Goal: Task Accomplishment & Management: Manage account settings

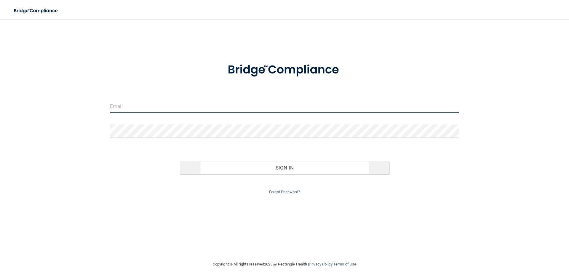
type input "[PERSON_NAME][EMAIL_ADDRESS][DOMAIN_NAME]"
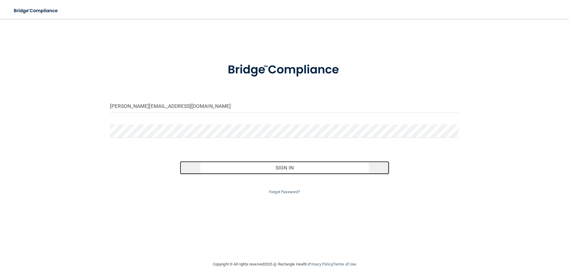
click at [263, 171] on button "Sign In" at bounding box center [285, 167] width 210 height 13
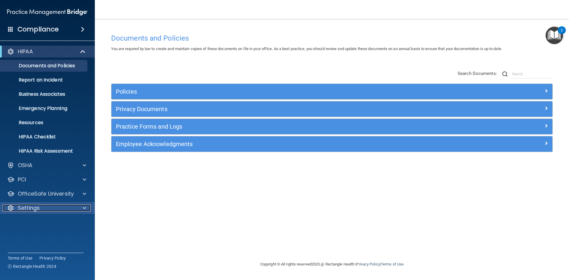
click at [28, 206] on p "Settings" at bounding box center [29, 207] width 22 height 7
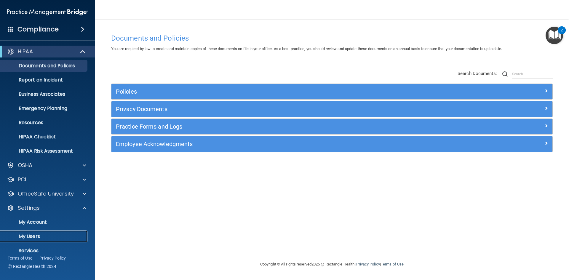
click at [26, 235] on p "My Users" at bounding box center [44, 237] width 81 height 6
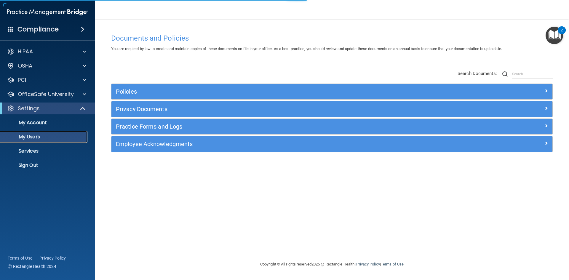
select select "20"
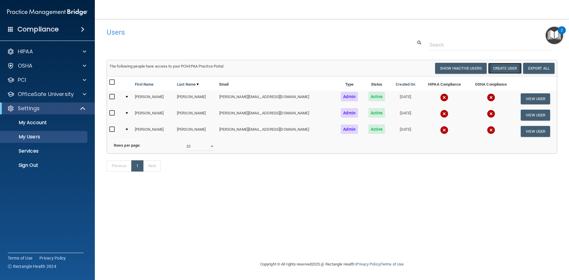
click at [503, 66] on button "Create User" at bounding box center [504, 68] width 33 height 11
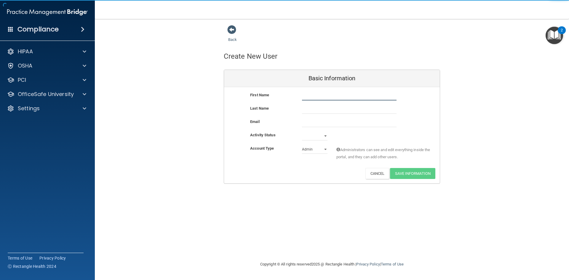
click at [329, 99] on input "text" at bounding box center [349, 96] width 95 height 9
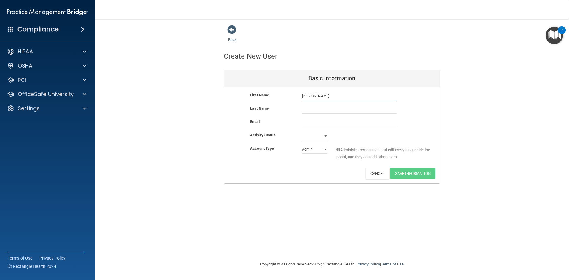
type input "[PERSON_NAME]"
click at [304, 110] on input "text" at bounding box center [349, 109] width 95 height 9
type input "k"
type input "[PERSON_NAME]"
click at [310, 124] on input "email" at bounding box center [349, 122] width 95 height 9
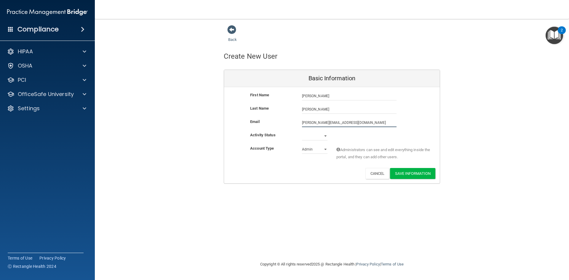
type input "[PERSON_NAME][EMAIL_ADDRESS][DOMAIN_NAME]"
click at [325, 135] on select "Active Inactive" at bounding box center [314, 137] width 25 height 9
select select "active"
click at [302, 132] on select "Active Inactive" at bounding box center [314, 136] width 25 height 9
click at [325, 148] on select "Admin Member" at bounding box center [314, 149] width 25 height 9
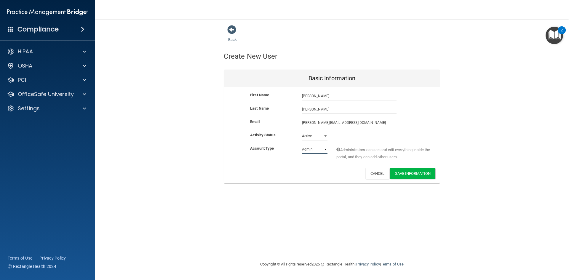
select select "practice_member"
click at [302, 145] on select "Admin Member" at bounding box center [314, 149] width 25 height 9
click at [414, 172] on button "Save Information" at bounding box center [412, 173] width 45 height 11
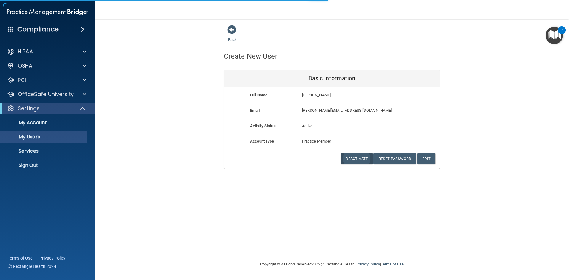
select select "20"
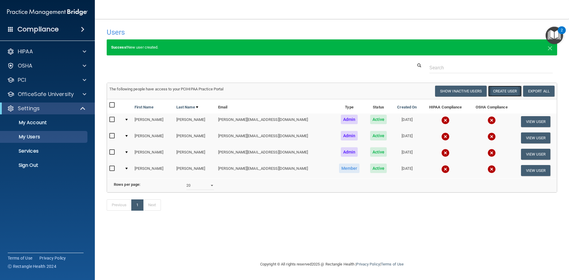
click at [503, 89] on button "Create User" at bounding box center [504, 91] width 33 height 11
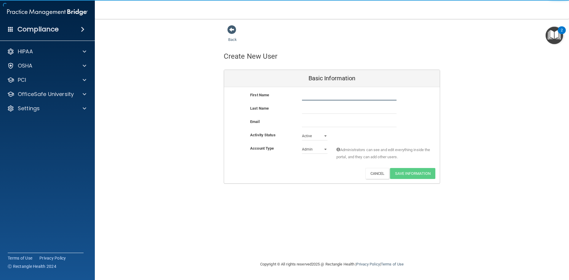
click at [307, 96] on input "text" at bounding box center [349, 96] width 95 height 9
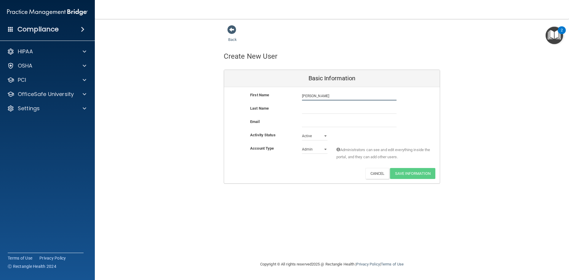
type input "[PERSON_NAME]"
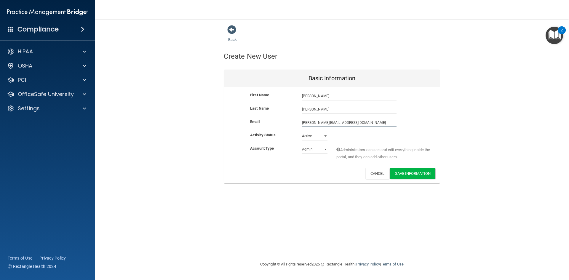
type input "[PERSON_NAME][EMAIL_ADDRESS][DOMAIN_NAME]"
click at [327, 149] on div "Admin Member" at bounding box center [315, 150] width 34 height 9
click at [324, 148] on select "Admin Member" at bounding box center [314, 149] width 25 height 9
select select "practice_member"
click at [302, 145] on select "Admin Member" at bounding box center [314, 149] width 25 height 9
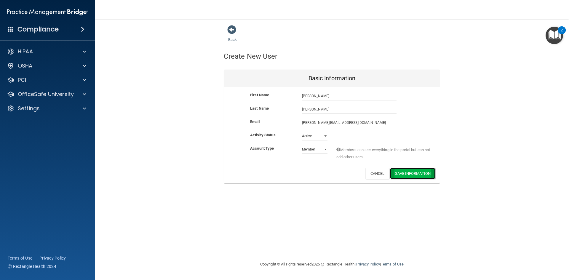
click at [408, 173] on button "Save Information" at bounding box center [412, 173] width 45 height 11
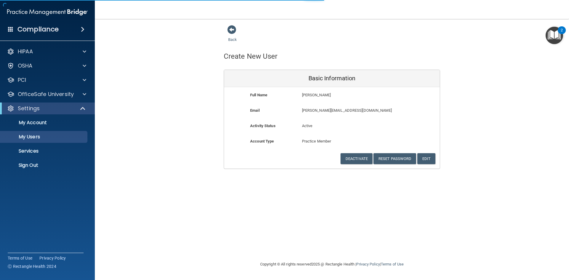
select select "20"
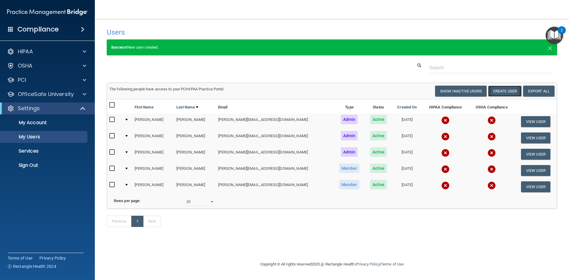
click at [505, 91] on button "Create User" at bounding box center [504, 91] width 33 height 11
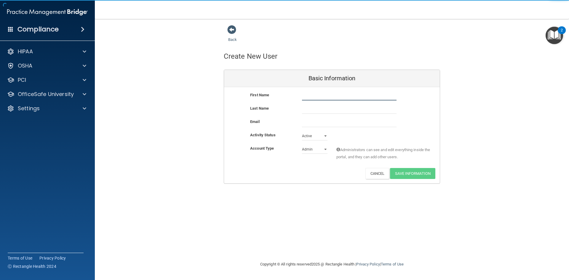
click at [309, 98] on input "text" at bounding box center [349, 96] width 95 height 9
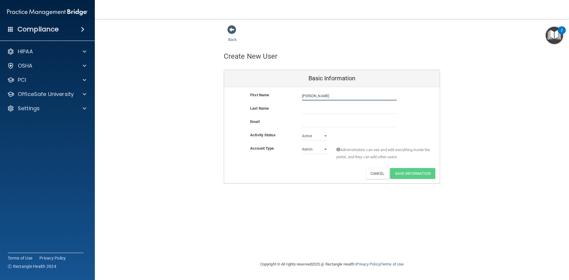
type input "[PERSON_NAME]"
type input "Pack"
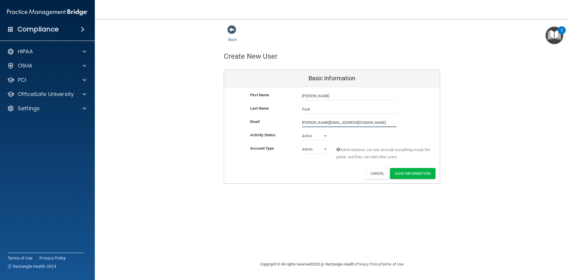
type input "[PERSON_NAME][EMAIL_ADDRESS][DOMAIN_NAME]"
click at [326, 148] on select "Admin Member" at bounding box center [314, 150] width 25 height 9
select select "practice_member"
click at [302, 145] on select "Admin Member" at bounding box center [314, 149] width 25 height 9
click at [402, 172] on button "Save Information" at bounding box center [412, 173] width 45 height 11
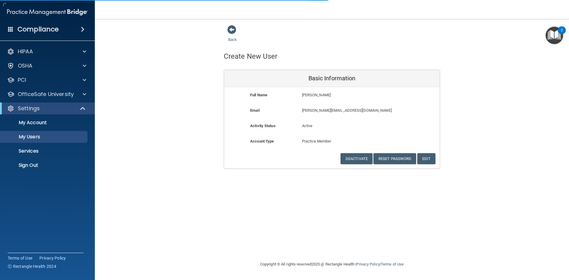
select select "20"
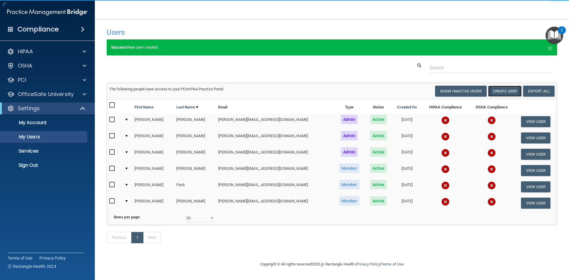
click at [494, 92] on button "Create User" at bounding box center [504, 91] width 33 height 11
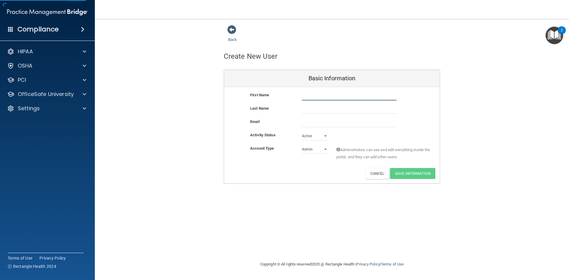
click at [304, 96] on input "text" at bounding box center [349, 96] width 95 height 9
type input "[PERSON_NAME]"
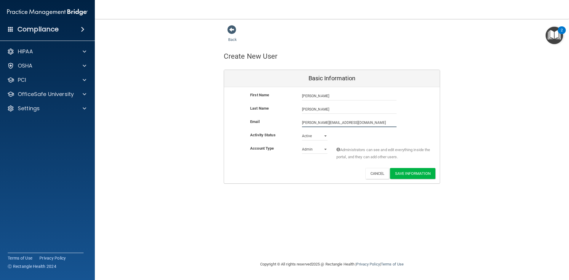
type input "[PERSON_NAME][EMAIL_ADDRESS][DOMAIN_NAME]"
click at [325, 150] on select "Admin Member" at bounding box center [314, 149] width 25 height 9
select select "practice_member"
click at [302, 145] on select "Admin Member" at bounding box center [314, 149] width 25 height 9
click at [406, 172] on button "Save Information" at bounding box center [412, 173] width 45 height 11
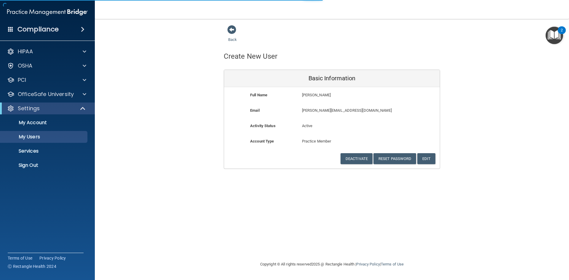
select select "20"
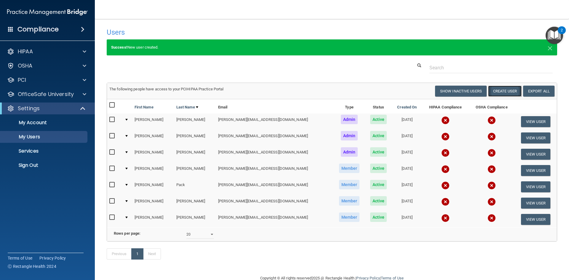
click at [494, 90] on button "Create User" at bounding box center [504, 91] width 33 height 11
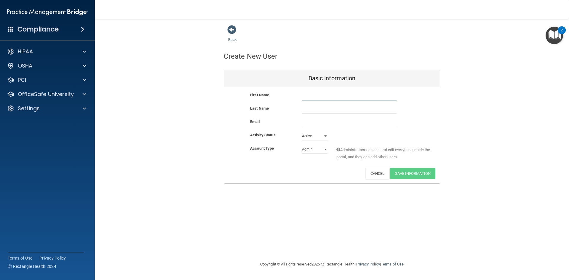
click at [302, 95] on input "text" at bounding box center [349, 96] width 95 height 9
type input "[PERSON_NAME]"
type input "Pack"
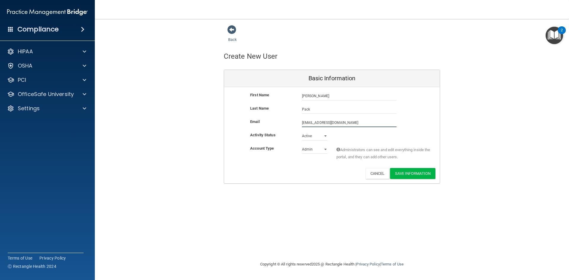
type input "[EMAIL_ADDRESS][DOMAIN_NAME]"
click at [324, 151] on select "Admin Member" at bounding box center [314, 149] width 25 height 9
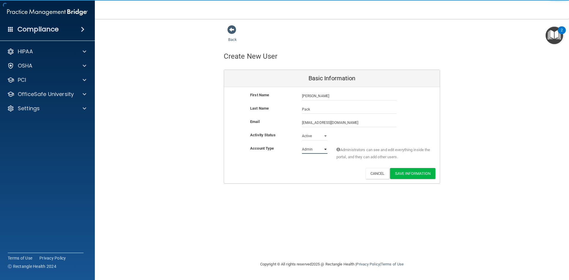
select select "practice_member"
click at [302, 145] on select "Admin Member" at bounding box center [314, 149] width 25 height 9
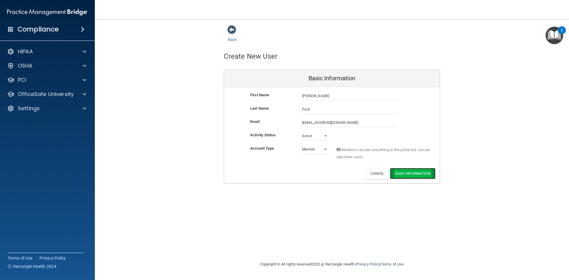
click at [401, 172] on button "Save Information" at bounding box center [412, 173] width 45 height 11
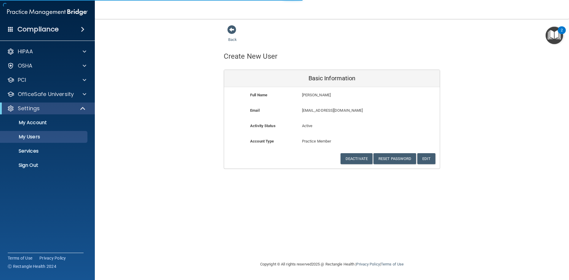
select select "20"
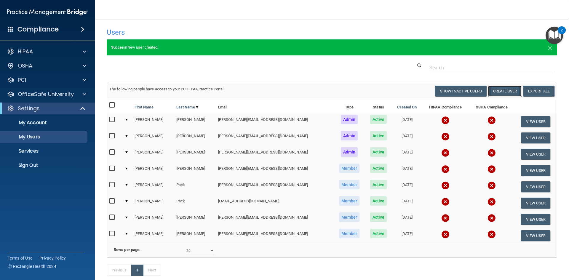
click at [491, 90] on button "Create User" at bounding box center [504, 91] width 33 height 11
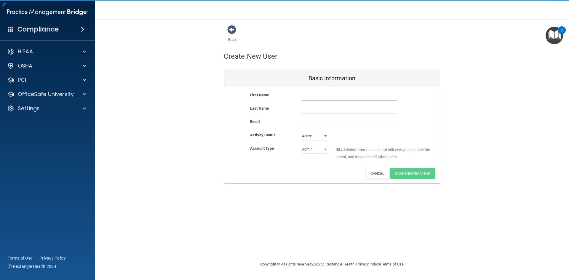
click at [303, 97] on input "text" at bounding box center [349, 96] width 95 height 9
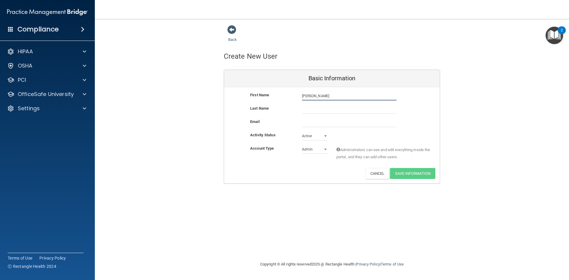
type input "[PERSON_NAME]"
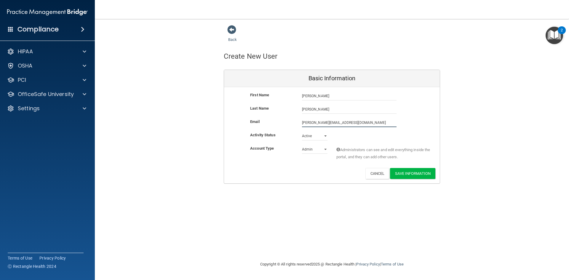
type input "[PERSON_NAME][EMAIL_ADDRESS][DOMAIN_NAME]"
click at [327, 150] on select "Admin Member" at bounding box center [314, 149] width 25 height 9
select select "practice_member"
click at [302, 145] on select "Admin Member" at bounding box center [314, 149] width 25 height 9
click at [408, 174] on button "Save Information" at bounding box center [412, 173] width 45 height 11
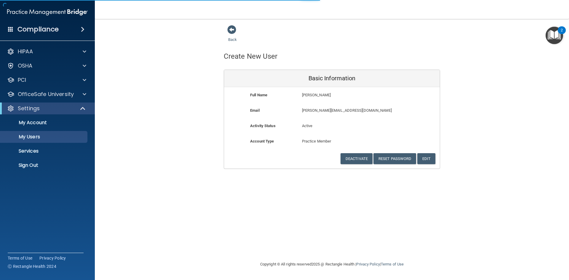
select select "20"
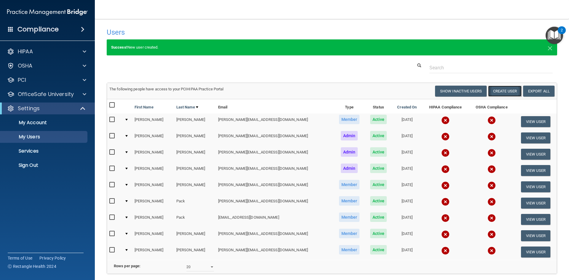
click at [495, 88] on button "Create User" at bounding box center [504, 91] width 33 height 11
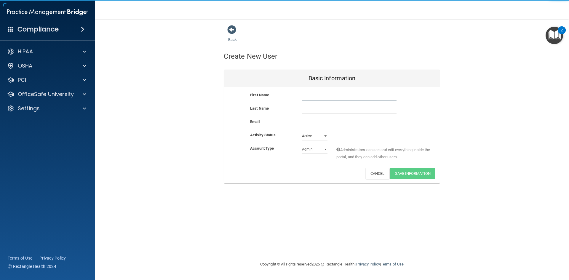
click at [307, 97] on input "text" at bounding box center [349, 96] width 95 height 9
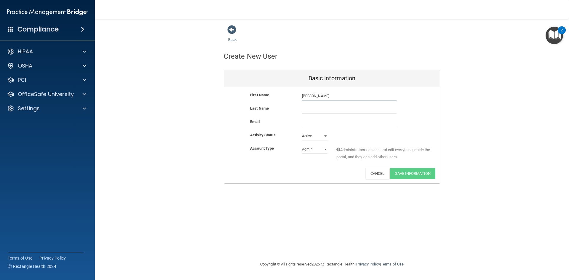
type input "[PERSON_NAME]"
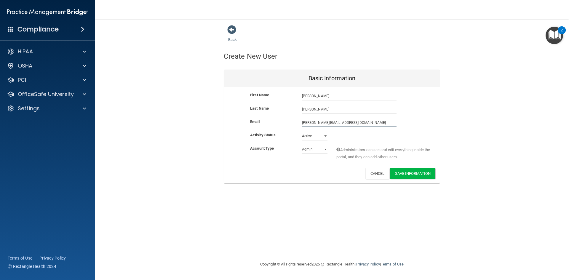
type input "[PERSON_NAME][EMAIL_ADDRESS][DOMAIN_NAME]"
click at [325, 150] on select "Admin Member" at bounding box center [314, 150] width 25 height 9
select select "practice_member"
click at [302, 145] on select "Admin Member" at bounding box center [314, 149] width 25 height 9
click at [408, 175] on button "Save Information" at bounding box center [412, 173] width 45 height 11
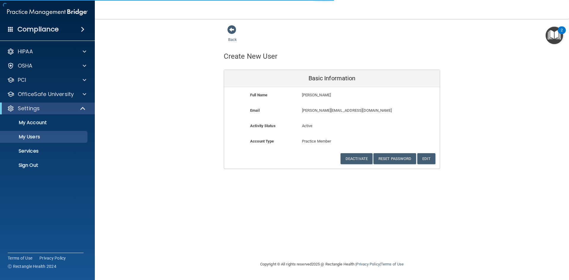
select select "20"
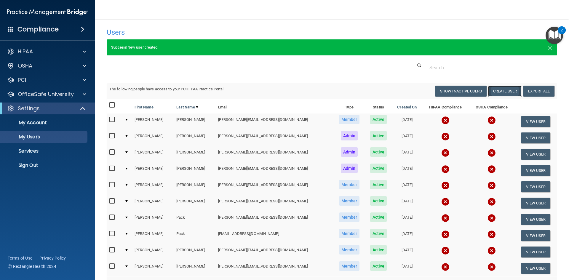
click at [499, 91] on button "Create User" at bounding box center [504, 91] width 33 height 11
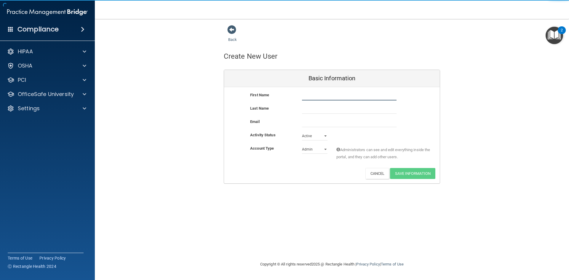
click at [310, 98] on input "text" at bounding box center [349, 96] width 95 height 9
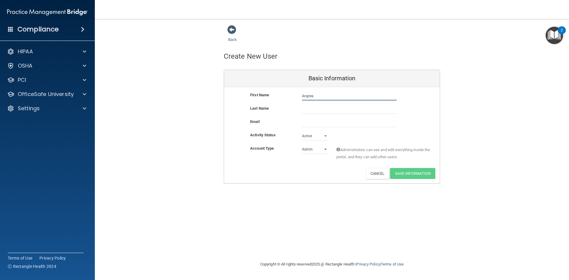
click at [310, 98] on input "Angrea" at bounding box center [349, 96] width 95 height 9
click at [309, 95] on input "Angdrea" at bounding box center [349, 96] width 95 height 9
type input "[PERSON_NAME]"
click at [308, 108] on input "text" at bounding box center [349, 109] width 95 height 9
type input "Button"
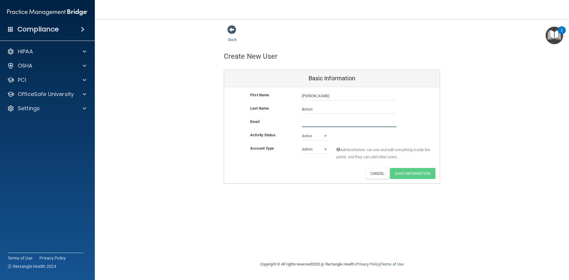
click at [319, 121] on input "email" at bounding box center [349, 122] width 95 height 9
type input "[PERSON_NAME][EMAIL_ADDRESS][DOMAIN_NAME]"
click at [327, 149] on select "Admin Member" at bounding box center [314, 149] width 25 height 9
select select "practice_member"
click at [302, 145] on select "Admin Member" at bounding box center [314, 149] width 25 height 9
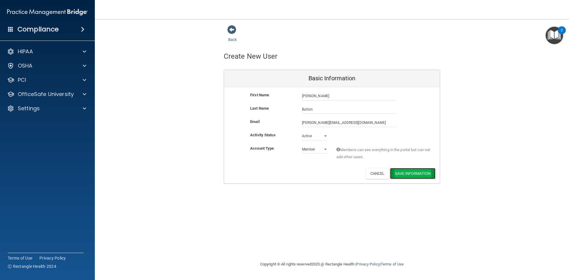
click at [402, 170] on button "Save Information" at bounding box center [412, 173] width 45 height 11
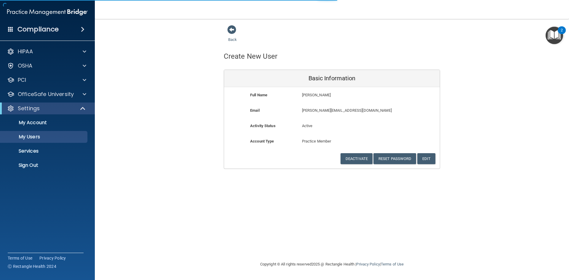
select select "20"
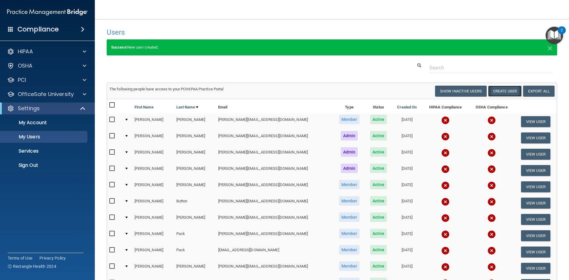
click at [500, 91] on button "Create User" at bounding box center [504, 91] width 33 height 11
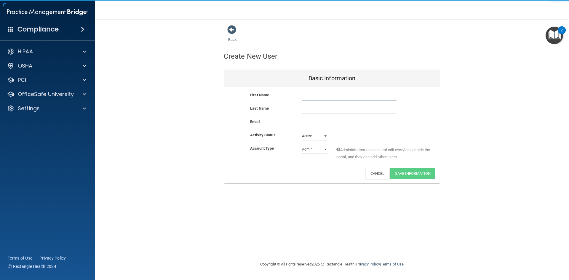
click at [306, 95] on input "text" at bounding box center [349, 96] width 95 height 9
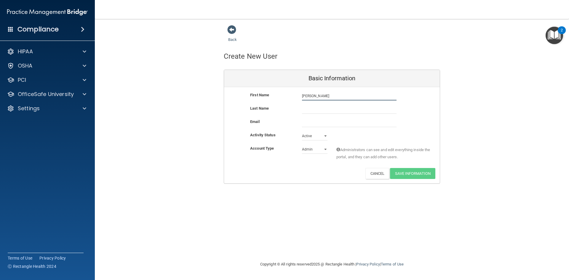
type input "[PERSON_NAME]"
type input "Paolollo"
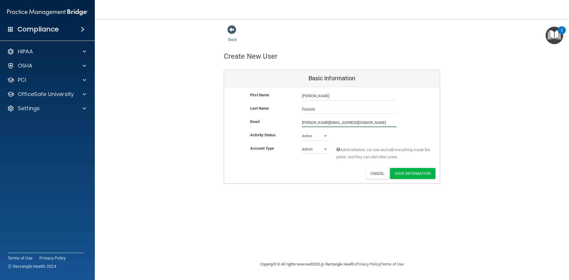
type input "[PERSON_NAME][EMAIL_ADDRESS][DOMAIN_NAME]"
click at [324, 150] on select "Admin Member" at bounding box center [314, 149] width 25 height 9
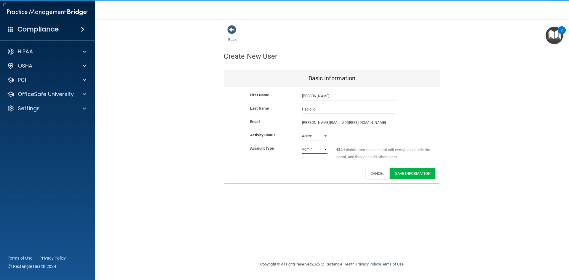
select select "practice_member"
click at [302, 145] on select "Admin Member" at bounding box center [314, 149] width 25 height 9
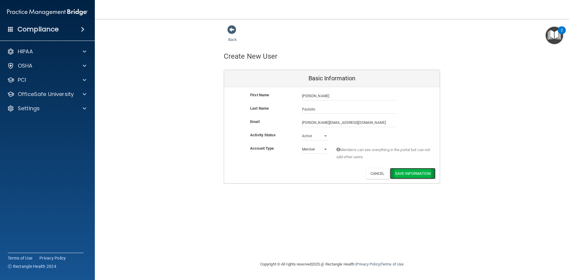
click at [395, 171] on button "Save Information" at bounding box center [412, 173] width 45 height 11
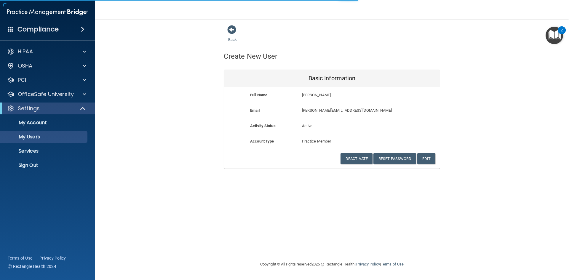
select select "20"
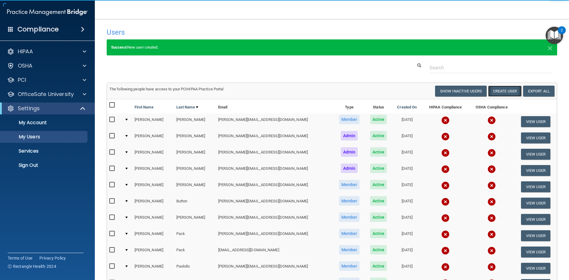
click at [490, 91] on button "Create User" at bounding box center [504, 91] width 33 height 11
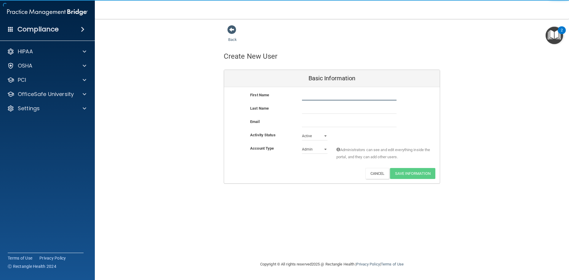
click at [309, 97] on input "text" at bounding box center [349, 96] width 95 height 9
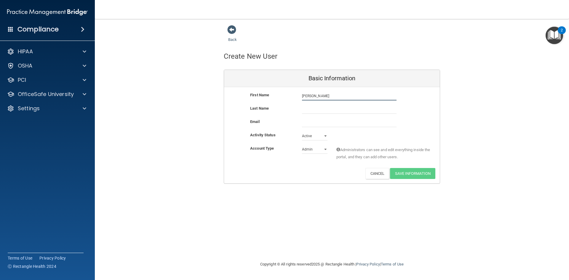
type input "[PERSON_NAME]"
type input "Grove"
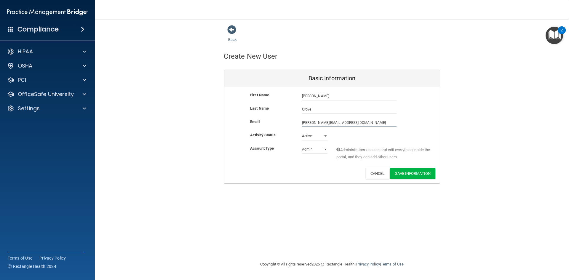
type input "[PERSON_NAME][EMAIL_ADDRESS][DOMAIN_NAME]"
click at [325, 149] on select "Admin Member" at bounding box center [314, 150] width 25 height 9
select select "practice_member"
click at [302, 145] on select "Admin Member" at bounding box center [314, 149] width 25 height 9
click at [399, 170] on button "Save Information" at bounding box center [412, 173] width 45 height 11
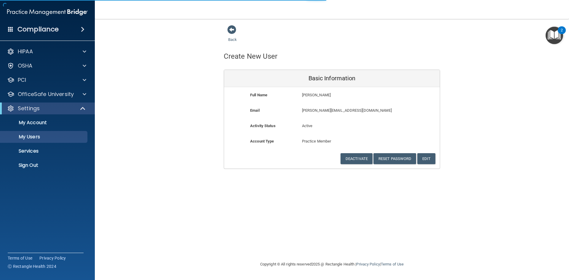
select select "20"
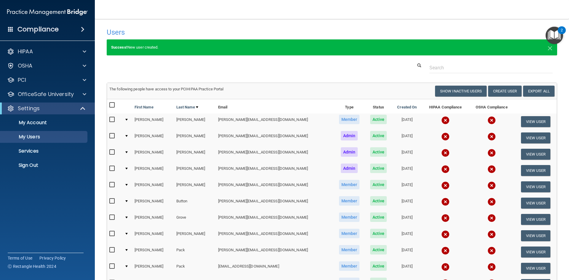
click at [550, 34] on img "Open Resource Center, 2 new notifications" at bounding box center [554, 35] width 17 height 17
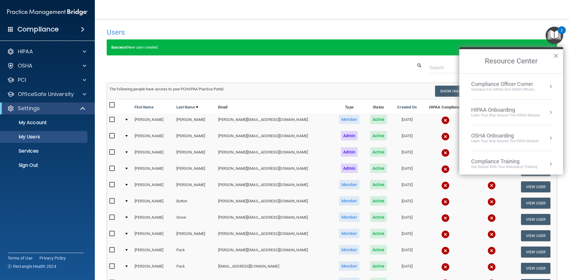
click at [548, 112] on button "Resource Center" at bounding box center [551, 112] width 6 height 6
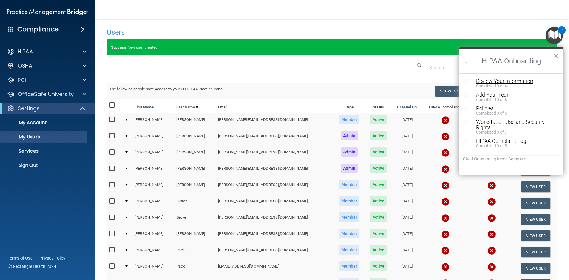
click at [513, 80] on div "Review Your Information" at bounding box center [513, 81] width 75 height 5
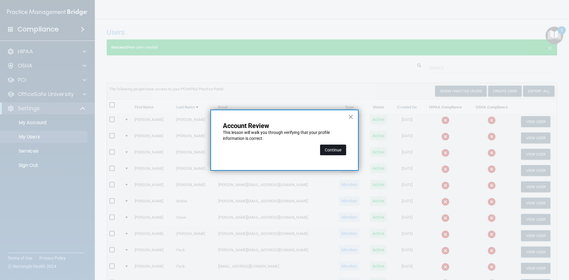
click at [332, 152] on button "Continue" at bounding box center [333, 150] width 26 height 11
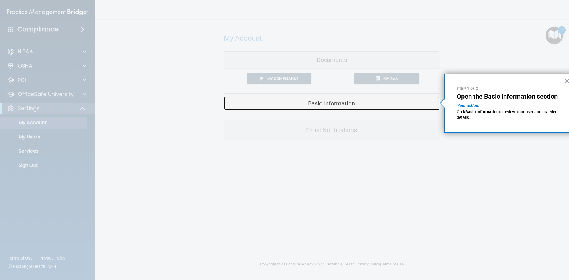
click at [315, 103] on h5 "Basic Information" at bounding box center [322, 103] width 189 height 7
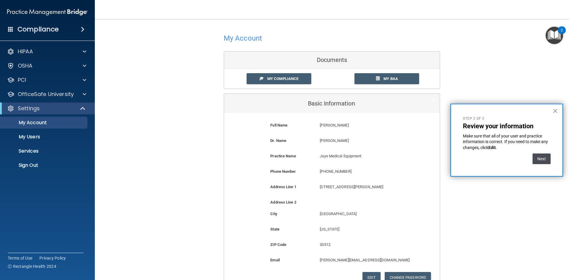
click at [543, 160] on button "Next" at bounding box center [542, 159] width 18 height 11
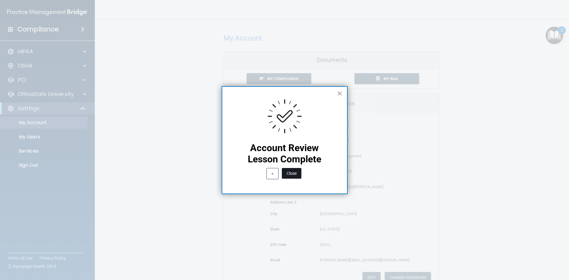
click at [295, 172] on button "Close" at bounding box center [292, 173] width 20 height 11
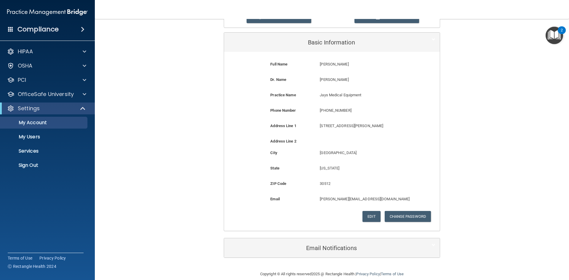
scroll to position [69, 0]
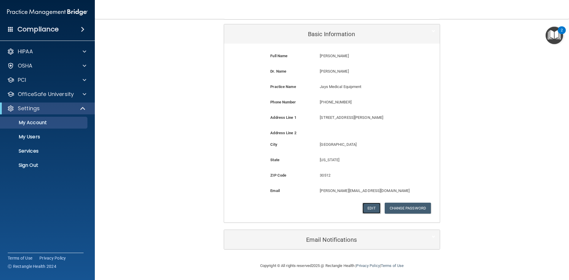
click at [372, 208] on button "Edit" at bounding box center [371, 208] width 18 height 11
select select "10"
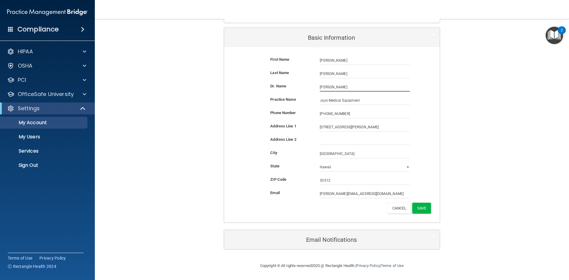
click at [332, 87] on input "[PERSON_NAME]" at bounding box center [365, 87] width 90 height 9
drag, startPoint x: 337, startPoint y: 88, endPoint x: 303, endPoint y: 86, distance: 33.5
click at [303, 86] on div "Dr. Name Jay Burks Jay Burks" at bounding box center [331, 87] width 207 height 9
click at [322, 88] on input "text" at bounding box center [365, 87] width 90 height 9
type input "[PERSON_NAME]"
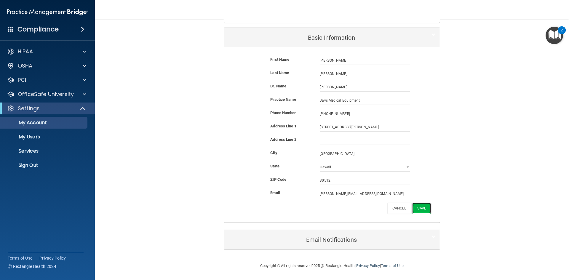
click at [421, 209] on button "Save" at bounding box center [421, 208] width 19 height 11
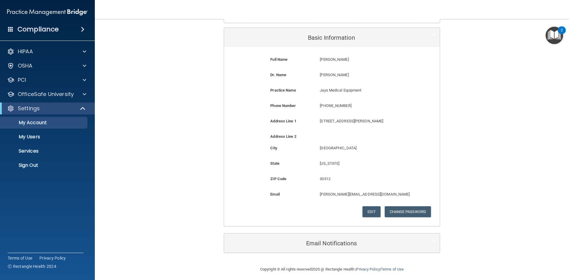
click at [555, 38] on img "Open Resource Center, 2 new notifications" at bounding box center [554, 35] width 17 height 17
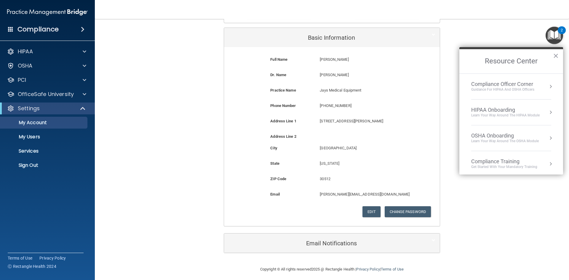
click at [521, 165] on div "Get Started with your mandatory training" at bounding box center [504, 166] width 66 height 5
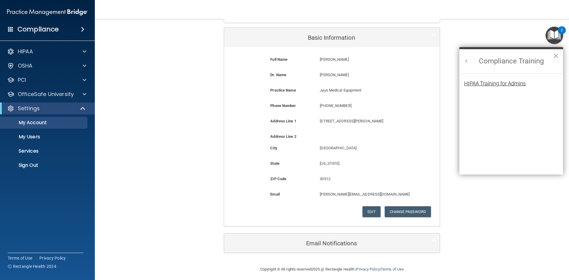
click at [501, 85] on div "HIPAA Training for Admins" at bounding box center [495, 83] width 62 height 5
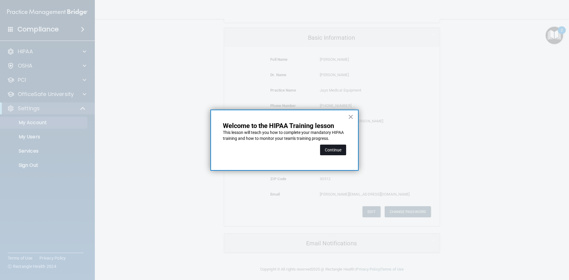
click at [337, 150] on button "Continue" at bounding box center [333, 150] width 26 height 11
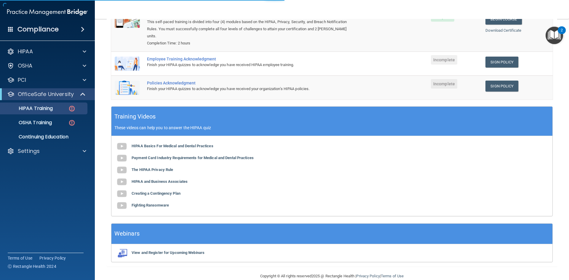
scroll to position [46, 0]
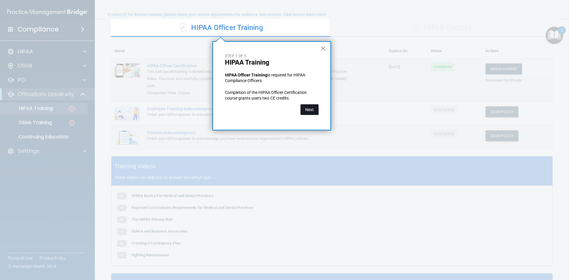
click at [308, 109] on button "Next" at bounding box center [309, 109] width 18 height 11
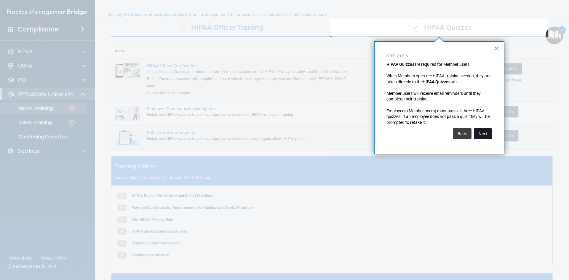
click at [479, 134] on button "Next" at bounding box center [483, 133] width 18 height 11
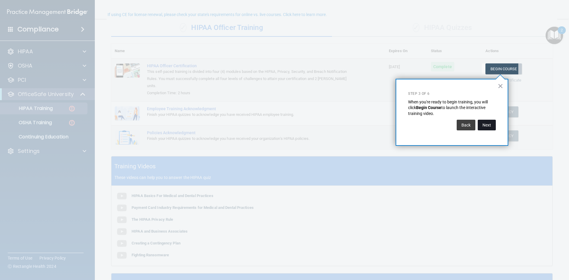
click at [486, 127] on button "Next" at bounding box center [487, 125] width 18 height 11
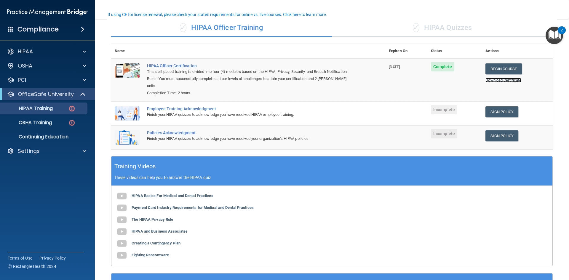
click at [503, 80] on link "Download Certificate" at bounding box center [503, 80] width 36 height 4
click at [496, 106] on link "Sign Policy" at bounding box center [501, 111] width 33 height 11
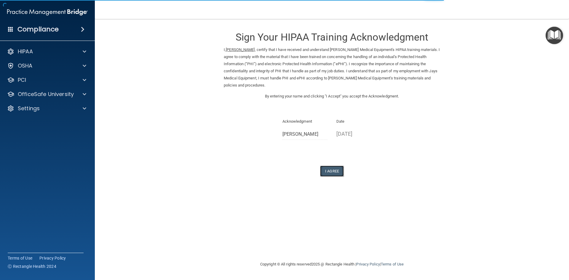
click at [335, 171] on button "I Agree" at bounding box center [332, 171] width 24 height 11
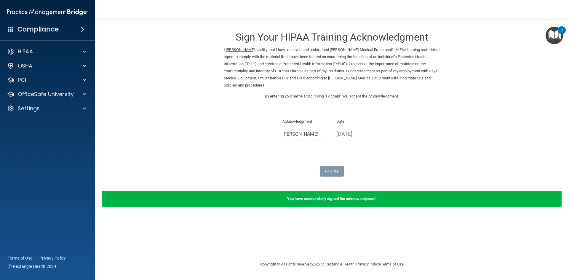
click at [551, 37] on img "Open Resource Center, 2 new notifications" at bounding box center [554, 35] width 17 height 17
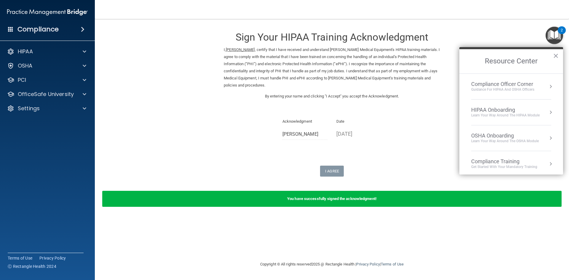
click at [528, 107] on div "HIPAA Onboarding" at bounding box center [505, 110] width 68 height 7
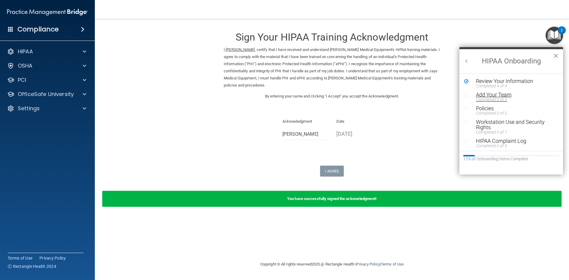
click at [489, 95] on div "Add Your Team" at bounding box center [513, 94] width 75 height 5
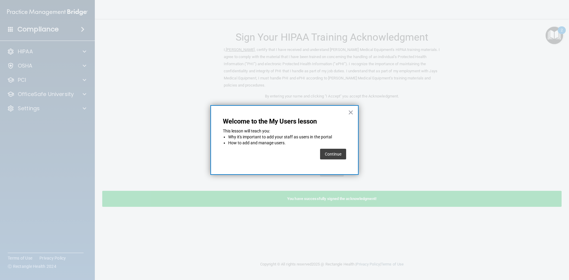
click at [334, 156] on button "Continue" at bounding box center [333, 154] width 26 height 11
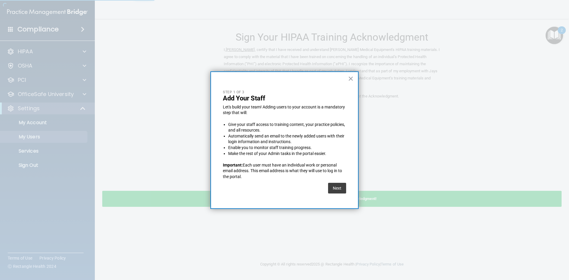
select select "20"
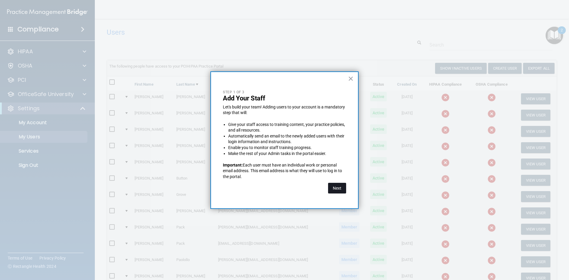
click at [339, 187] on button "Next" at bounding box center [337, 188] width 18 height 11
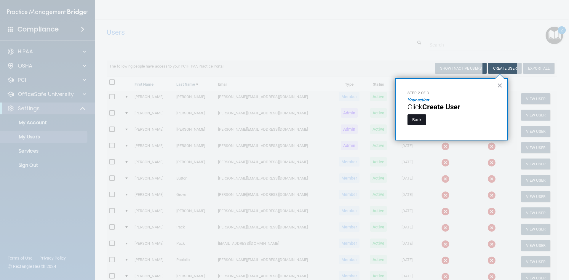
click at [416, 122] on button "Back" at bounding box center [416, 119] width 19 height 11
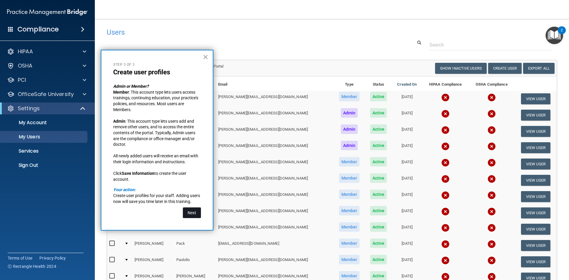
click at [192, 214] on button "Next" at bounding box center [192, 212] width 18 height 11
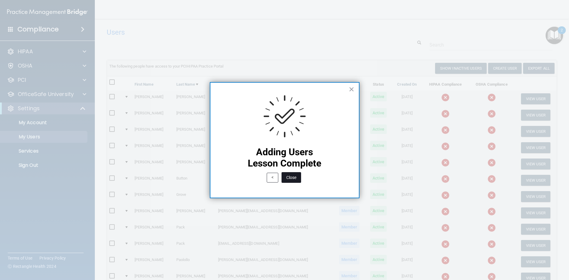
click at [294, 178] on button "Close" at bounding box center [292, 177] width 20 height 11
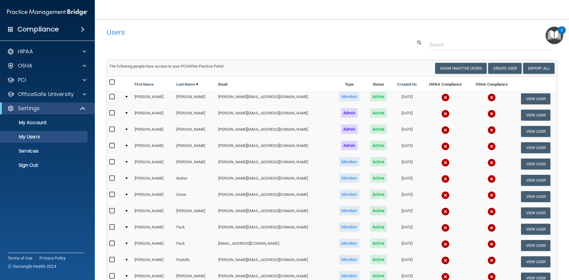
click at [552, 34] on img "Open Resource Center, 2 new notifications" at bounding box center [554, 35] width 17 height 17
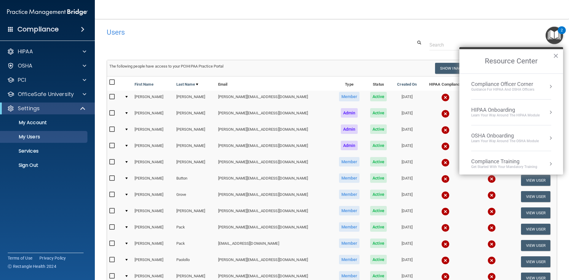
click at [499, 162] on div "Compliance Training" at bounding box center [504, 161] width 66 height 7
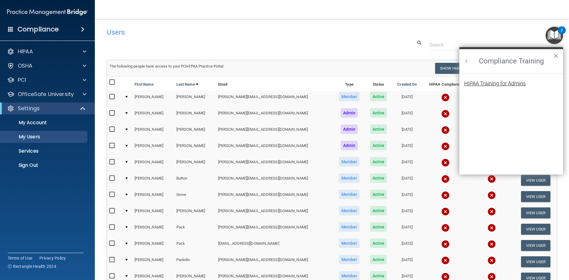
click at [484, 85] on div "HIPAA Training for Admins" at bounding box center [495, 83] width 62 height 5
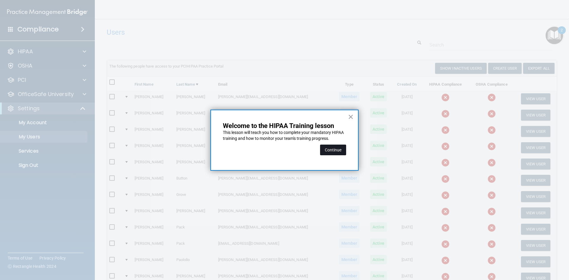
click at [331, 151] on button "Continue" at bounding box center [333, 150] width 26 height 11
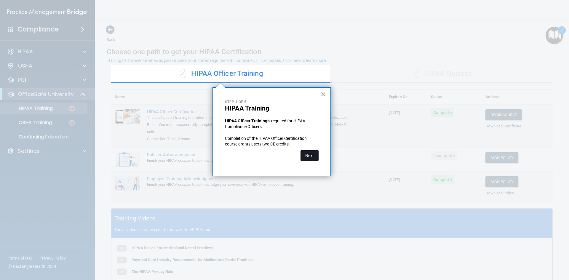
click at [312, 155] on button "Next" at bounding box center [309, 155] width 18 height 11
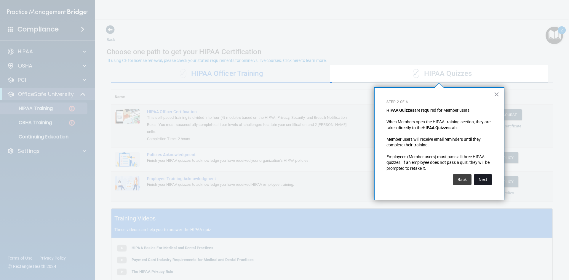
click at [483, 178] on button "Next" at bounding box center [483, 179] width 18 height 11
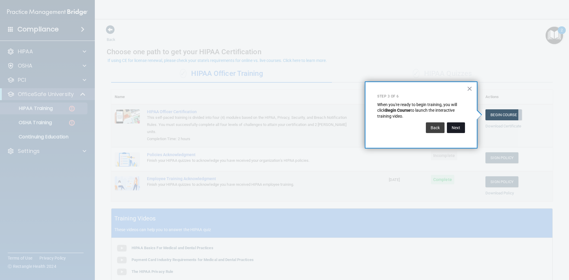
click at [458, 128] on button "Next" at bounding box center [456, 127] width 18 height 11
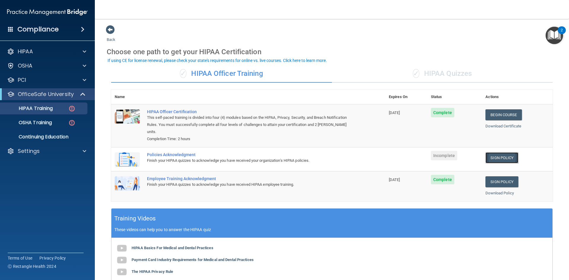
click at [494, 152] on link "Sign Policy" at bounding box center [501, 157] width 33 height 11
click at [495, 152] on link "Sign Policy" at bounding box center [501, 157] width 33 height 11
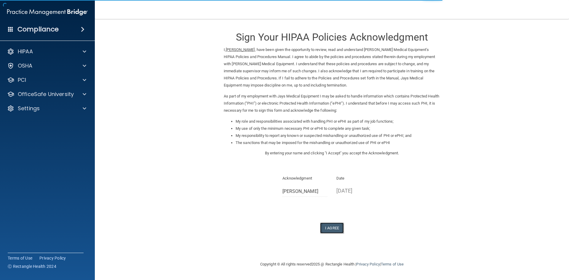
click at [338, 229] on button "I Agree" at bounding box center [332, 228] width 24 height 11
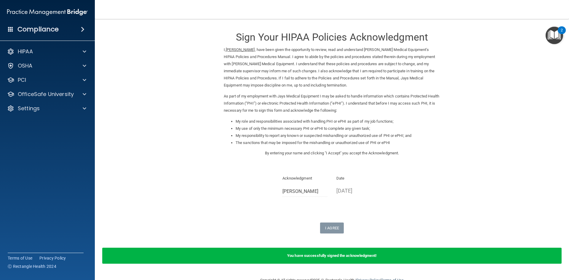
click at [552, 31] on img "Open Resource Center, 2 new notifications" at bounding box center [554, 35] width 17 height 17
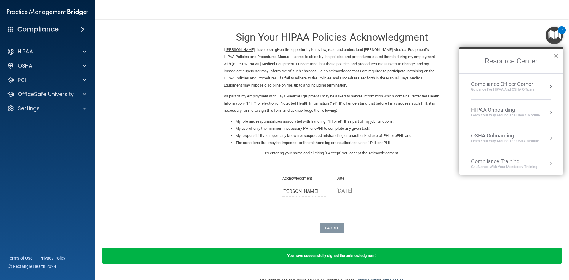
click at [557, 56] on button "×" at bounding box center [556, 55] width 6 height 9
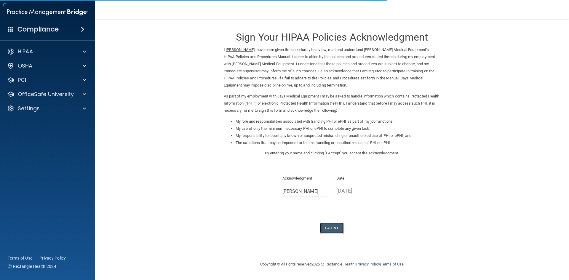
click at [333, 227] on button "I Agree" at bounding box center [332, 228] width 24 height 11
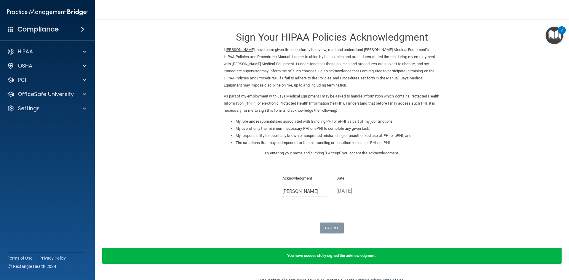
scroll to position [15, 0]
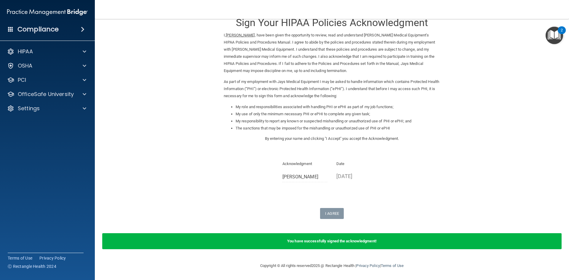
click at [554, 31] on img "Open Resource Center, 2 new notifications" at bounding box center [554, 35] width 17 height 17
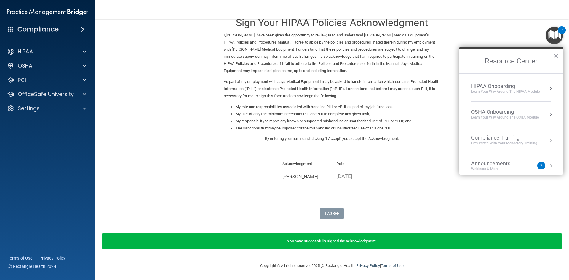
scroll to position [36, 0]
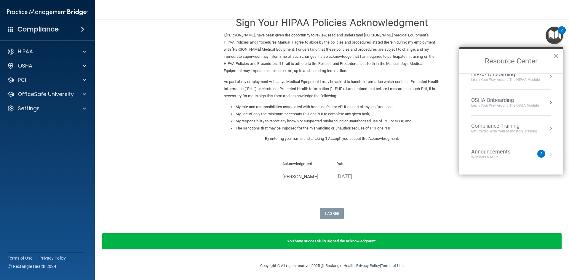
click at [509, 152] on div "Announcements" at bounding box center [496, 151] width 51 height 7
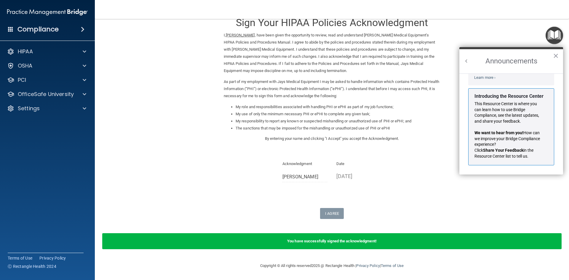
scroll to position [104, 0]
click at [557, 55] on button "×" at bounding box center [556, 55] width 6 height 9
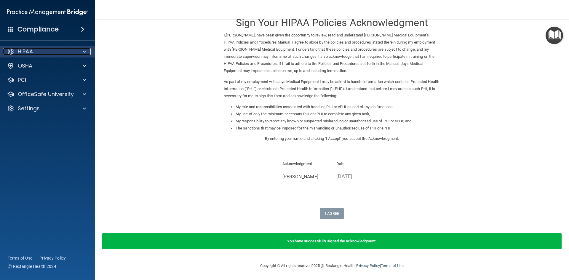
click at [39, 49] on div "HIPAA" at bounding box center [39, 51] width 73 height 7
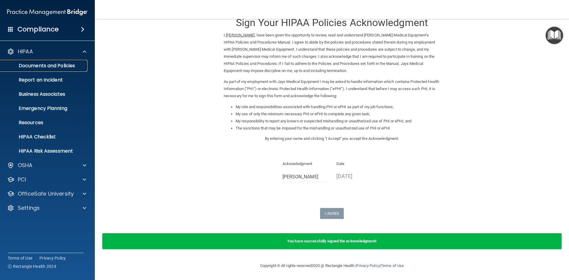
click at [45, 68] on p "Documents and Policies" at bounding box center [44, 66] width 81 height 6
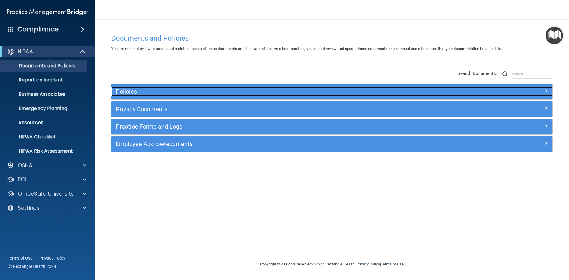
click at [128, 90] on h5 "Policies" at bounding box center [277, 91] width 322 height 7
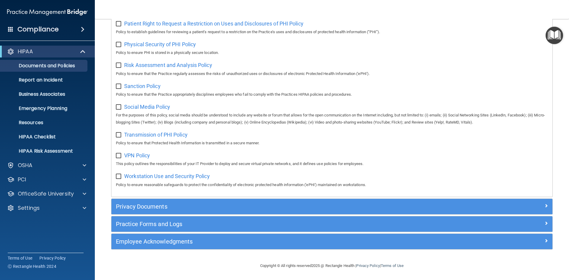
scroll to position [386, 0]
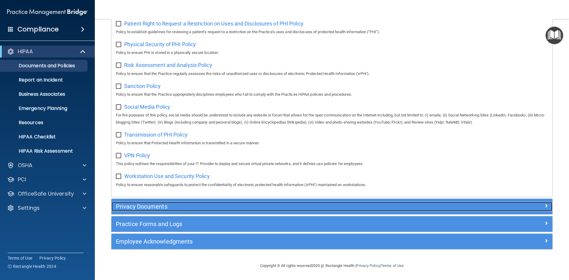
click at [179, 206] on h5 "Privacy Documents" at bounding box center [277, 206] width 322 height 7
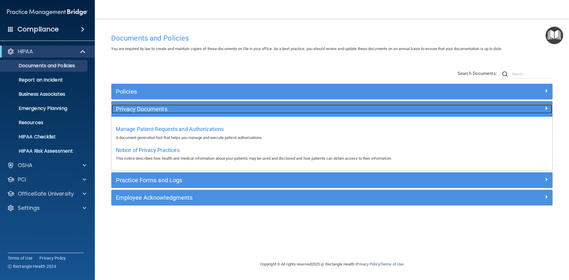
scroll to position [0, 0]
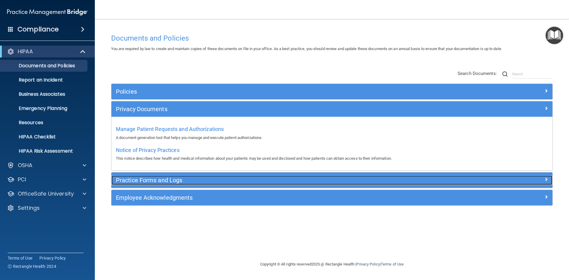
click at [173, 180] on h5 "Practice Forms and Logs" at bounding box center [277, 180] width 322 height 7
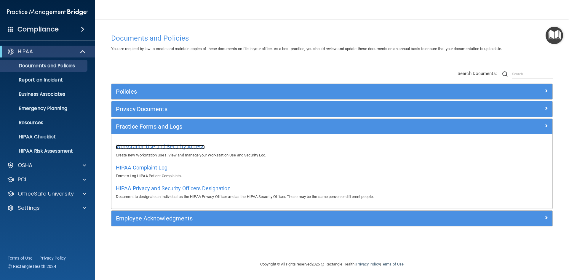
click at [163, 146] on span "Workstation Use and Security Access" at bounding box center [160, 146] width 89 height 6
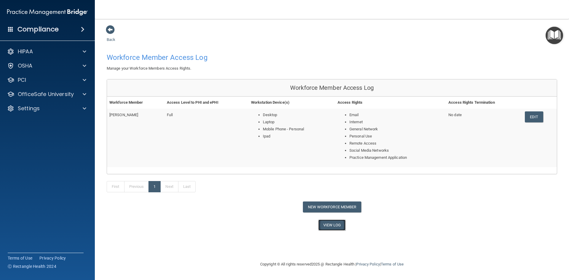
click at [333, 227] on link "View Log" at bounding box center [332, 225] width 28 height 11
click at [58, 55] on div "HIPAA" at bounding box center [39, 51] width 73 height 7
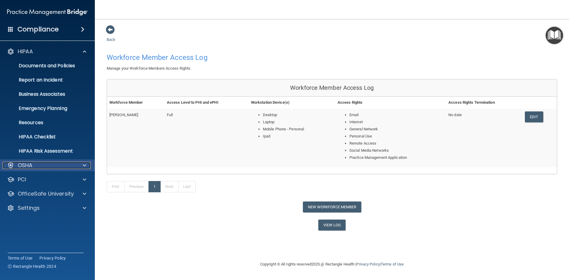
click at [58, 164] on div "OSHA" at bounding box center [39, 165] width 73 height 7
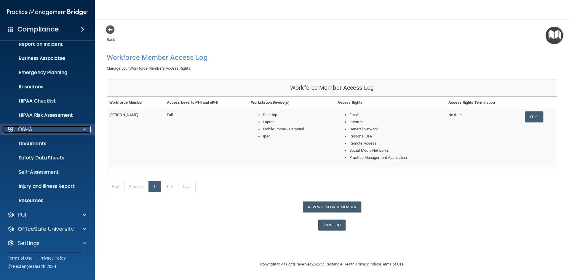
scroll to position [37, 0]
